Goal: Check status: Check status

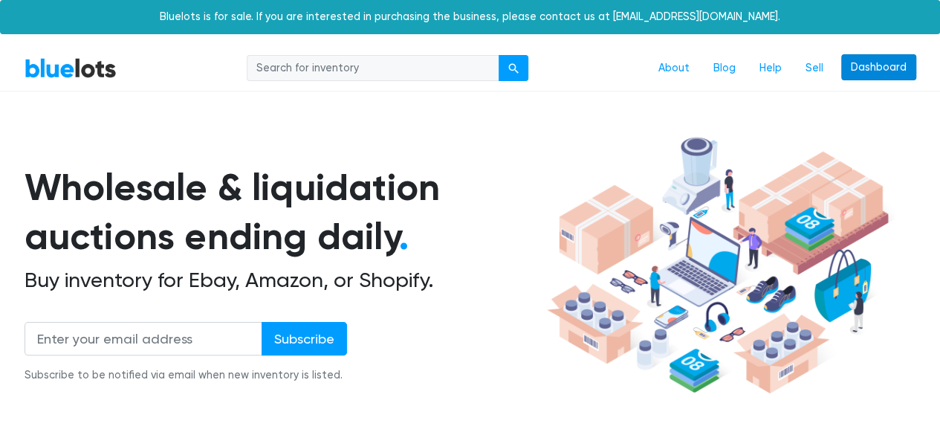
click at [879, 54] on link "Dashboard" at bounding box center [879, 67] width 75 height 27
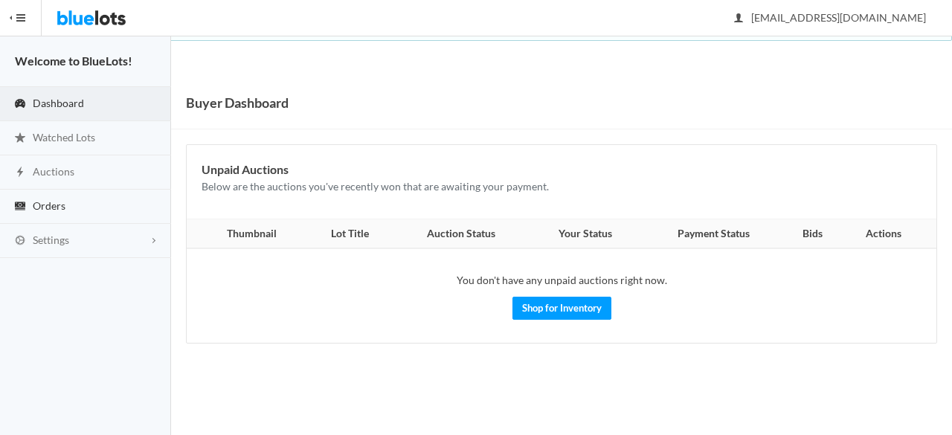
click at [55, 204] on span "Orders" at bounding box center [49, 205] width 33 height 13
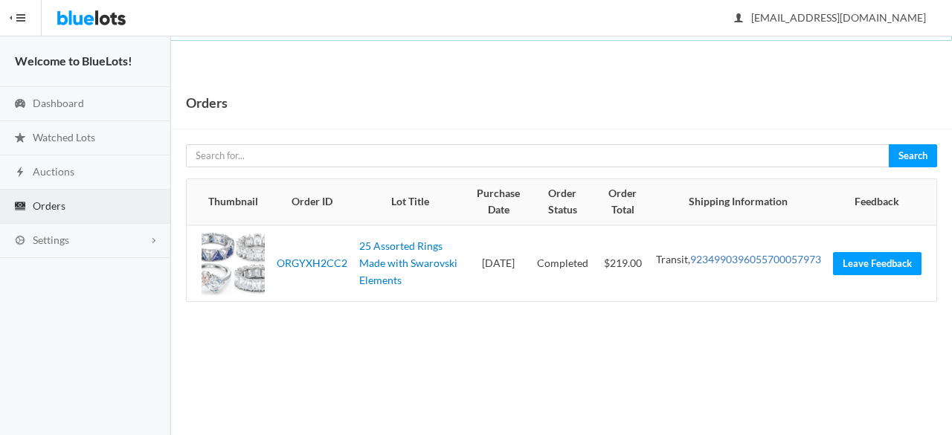
click at [763, 265] on link "9234990396055700057973" at bounding box center [755, 259] width 131 height 13
